Goal: Transaction & Acquisition: Purchase product/service

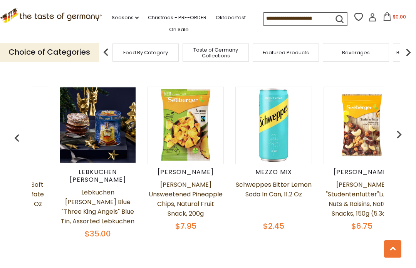
scroll to position [0, 67]
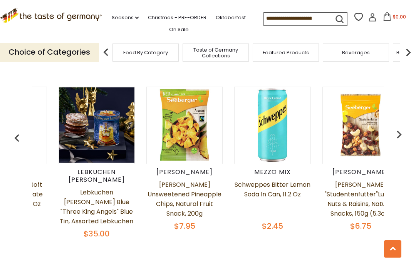
click at [400, 137] on img "button" at bounding box center [398, 134] width 15 height 15
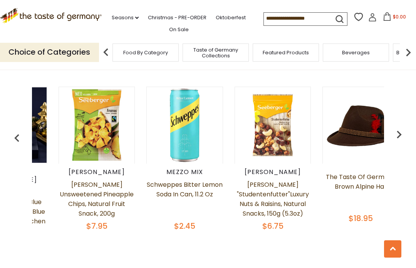
click at [400, 135] on img "button" at bounding box center [398, 134] width 15 height 15
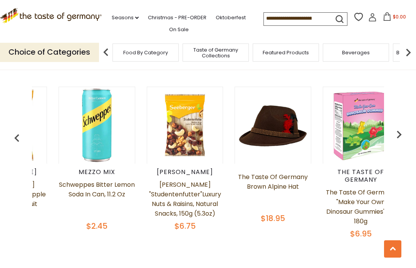
click at [398, 136] on img "button" at bounding box center [398, 134] width 15 height 15
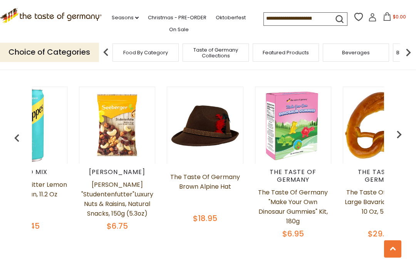
scroll to position [0, 331]
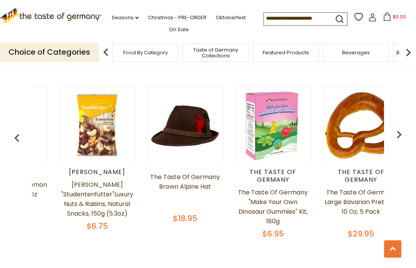
click at [398, 136] on img "button" at bounding box center [398, 134] width 15 height 15
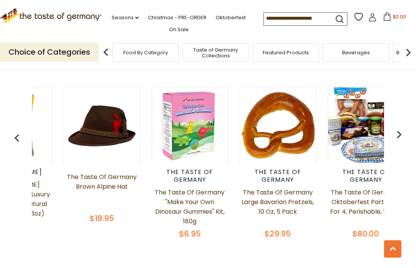
scroll to position [0, 418]
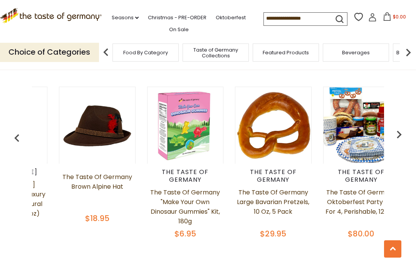
click at [182, 16] on link "Christmas - PRE-ORDER" at bounding box center [177, 17] width 59 height 8
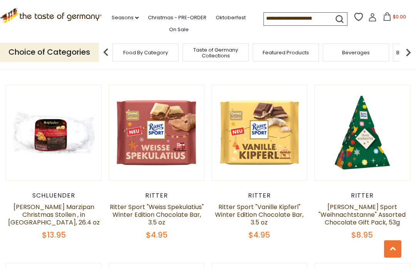
scroll to position [899, 0]
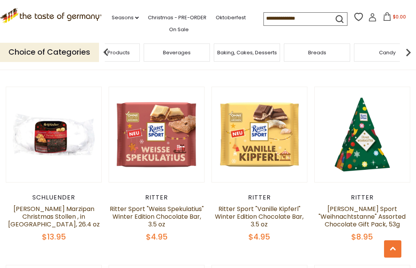
click at [140, 55] on div "Featured Products" at bounding box center [107, 53] width 66 height 18
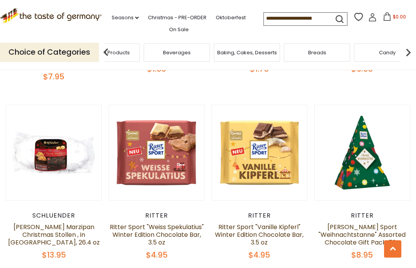
scroll to position [881, 0]
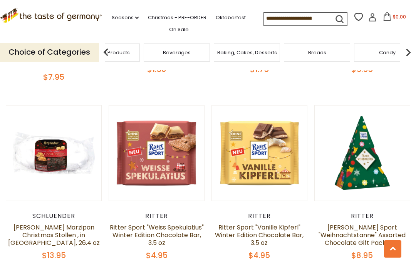
click at [412, 49] on img at bounding box center [407, 52] width 15 height 15
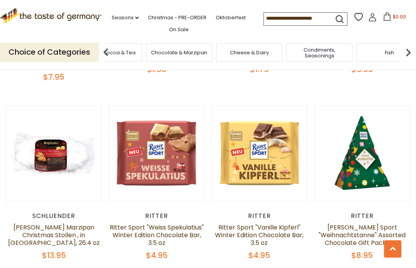
click at [412, 47] on img at bounding box center [407, 52] width 15 height 15
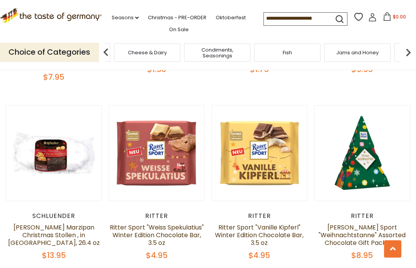
click at [405, 48] on img at bounding box center [407, 52] width 15 height 15
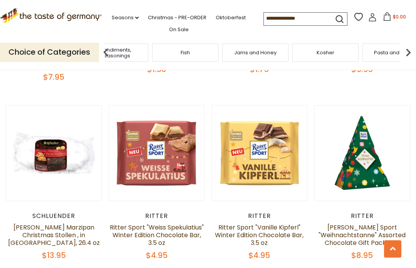
click at [412, 49] on img at bounding box center [407, 52] width 15 height 15
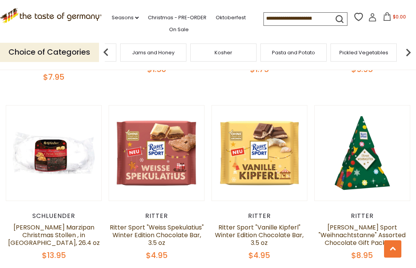
click at [414, 52] on img at bounding box center [407, 52] width 15 height 15
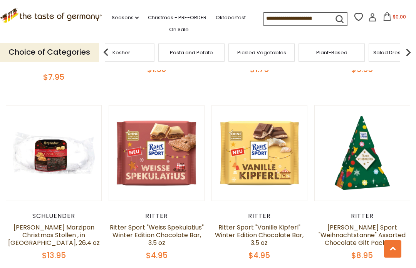
click at [410, 52] on img at bounding box center [407, 52] width 15 height 15
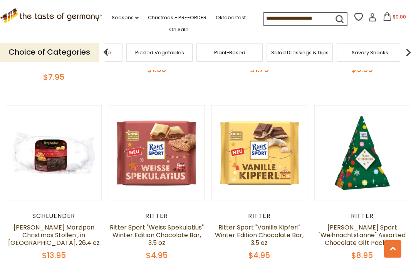
click at [274, 18] on input at bounding box center [296, 18] width 65 height 11
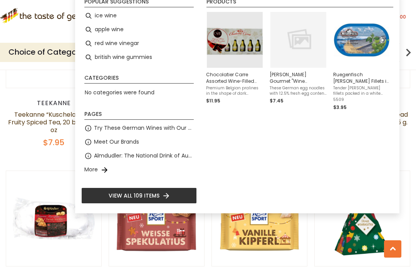
scroll to position [815, 0]
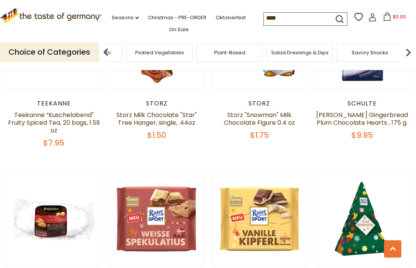
type input "****"
click at [403, 52] on img at bounding box center [407, 52] width 15 height 15
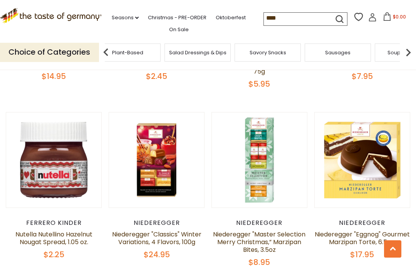
scroll to position [1232, 0]
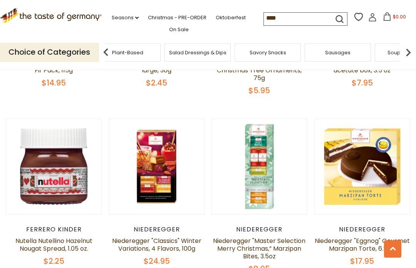
click at [176, 28] on link "On Sale" at bounding box center [179, 29] width 20 height 8
